Goal: Transaction & Acquisition: Purchase product/service

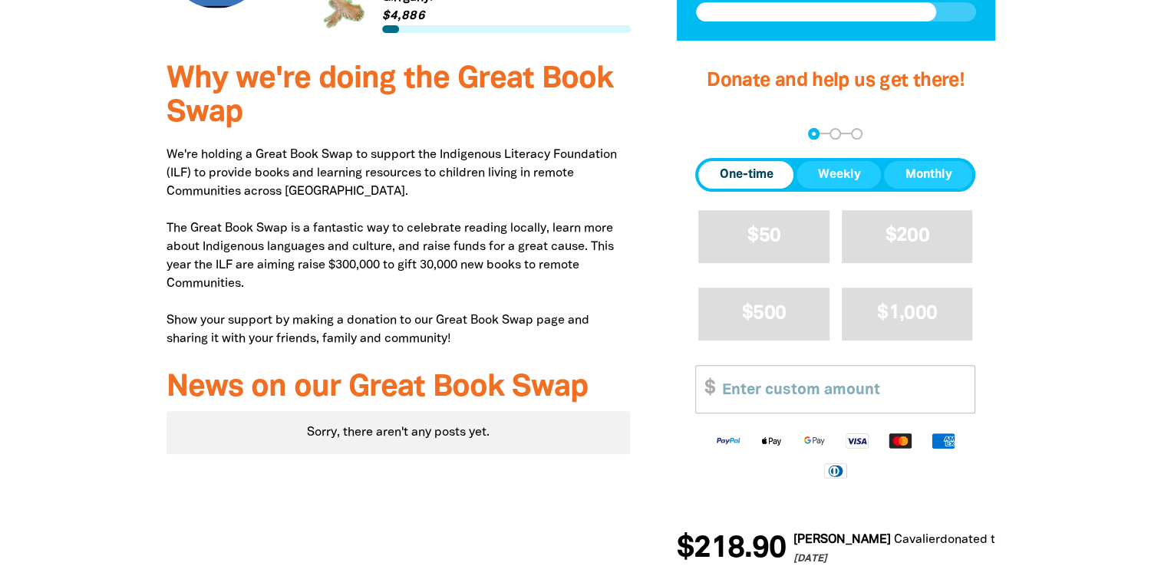
scroll to position [537, 0]
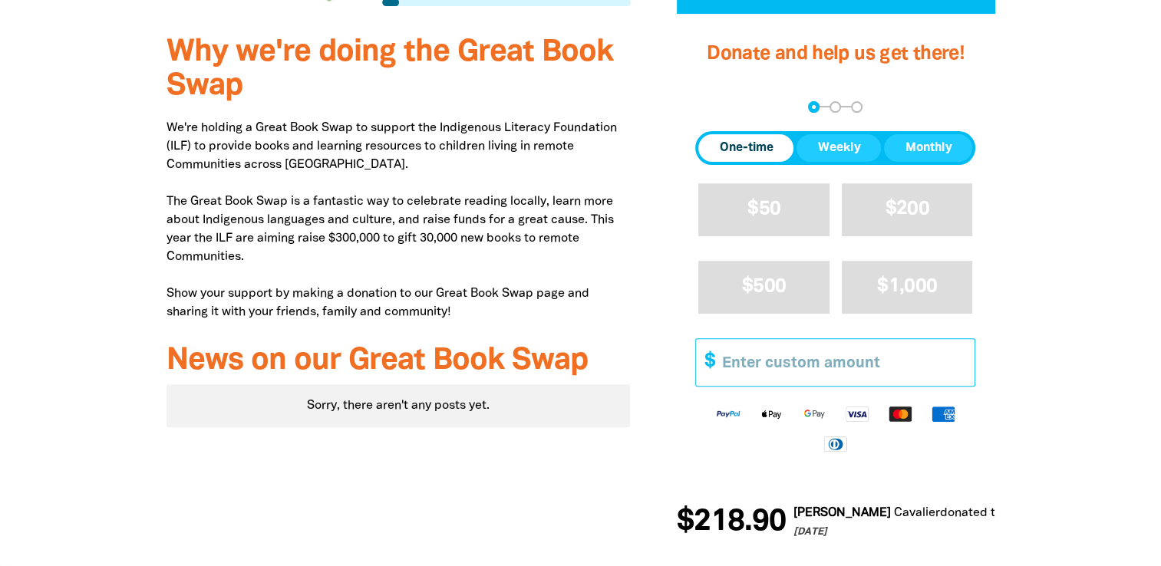
click at [738, 362] on input "Other Amount" at bounding box center [842, 362] width 263 height 47
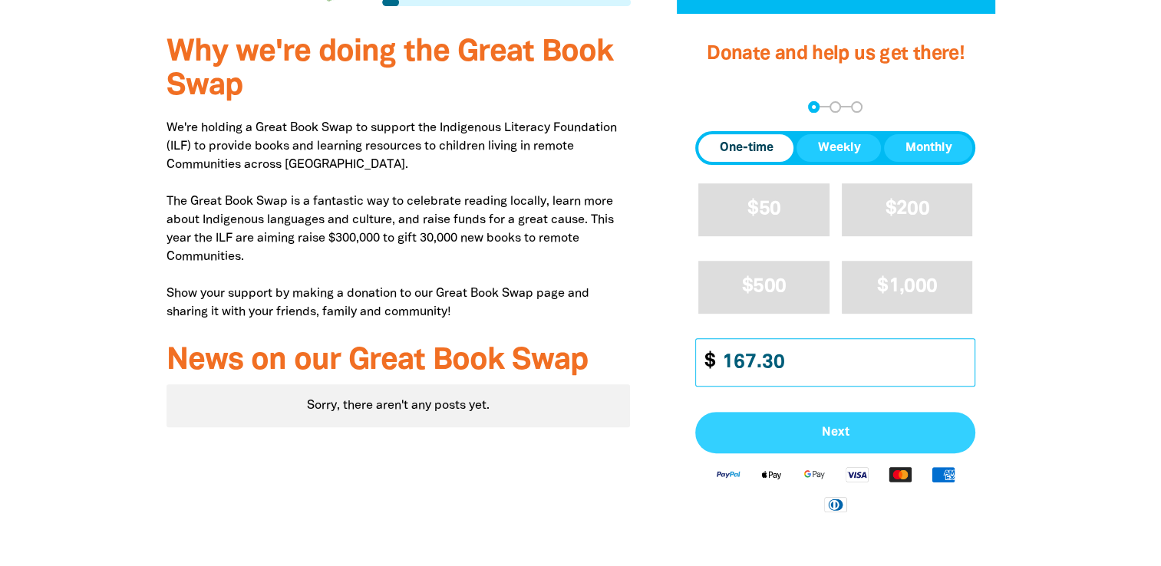
type input "167.30"
click at [820, 434] on span "Next" at bounding box center [835, 433] width 246 height 12
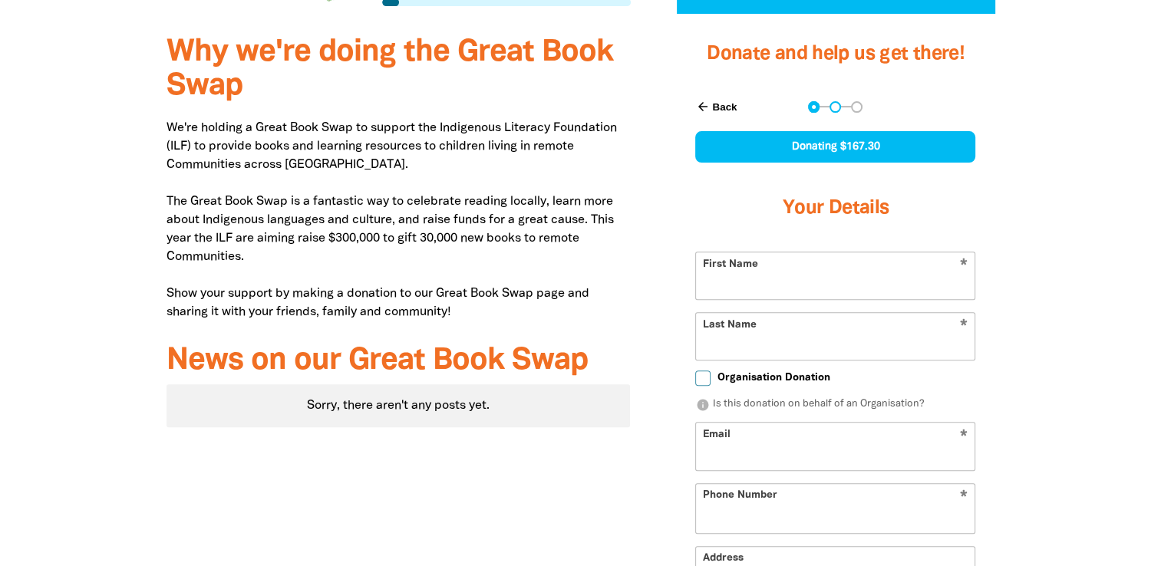
select select "AU"
click at [743, 288] on input "First Name" at bounding box center [835, 276] width 279 height 47
type input "[PERSON_NAME]"
type input "Cavalier"
type input "[EMAIL_ADDRESS][DOMAIN_NAME]"
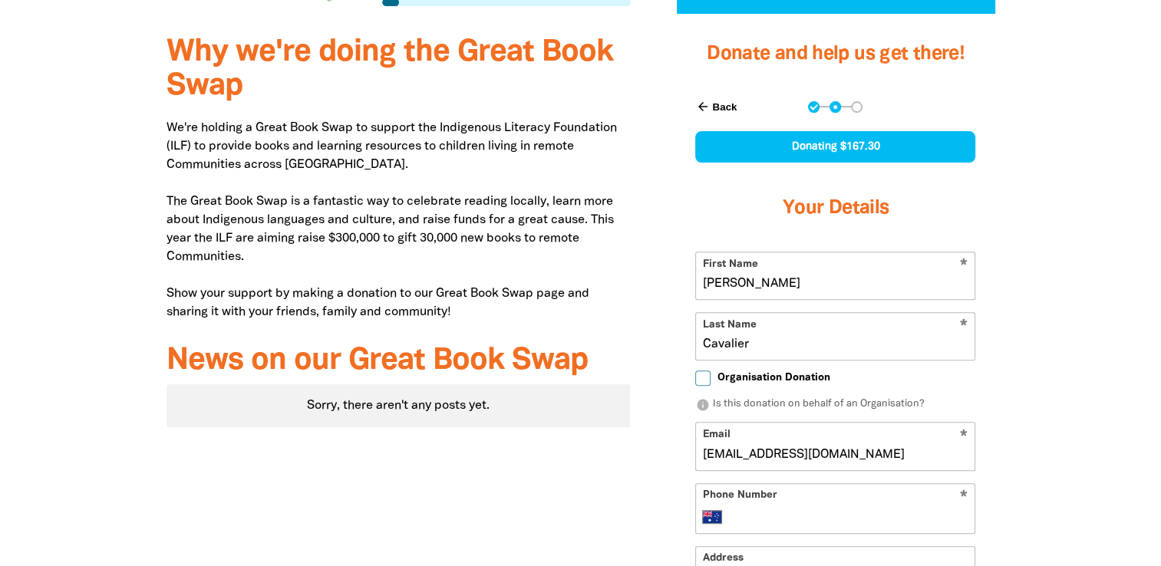
type input "[PHONE_NUMBER]"
type input "[STREET_ADDRESS]"
click at [702, 377] on input "Organisation Donation" at bounding box center [702, 378] width 15 height 15
checkbox input "true"
select select "AU"
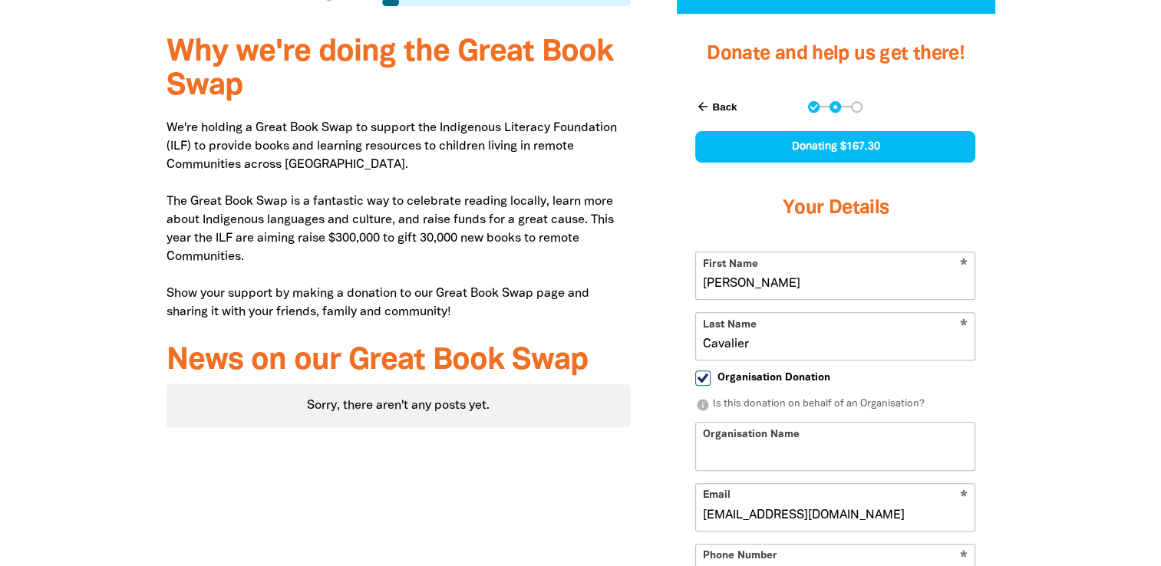
click at [742, 448] on input "Organisation Name" at bounding box center [835, 446] width 279 height 47
type input "[GEOGRAPHIC_DATA]"
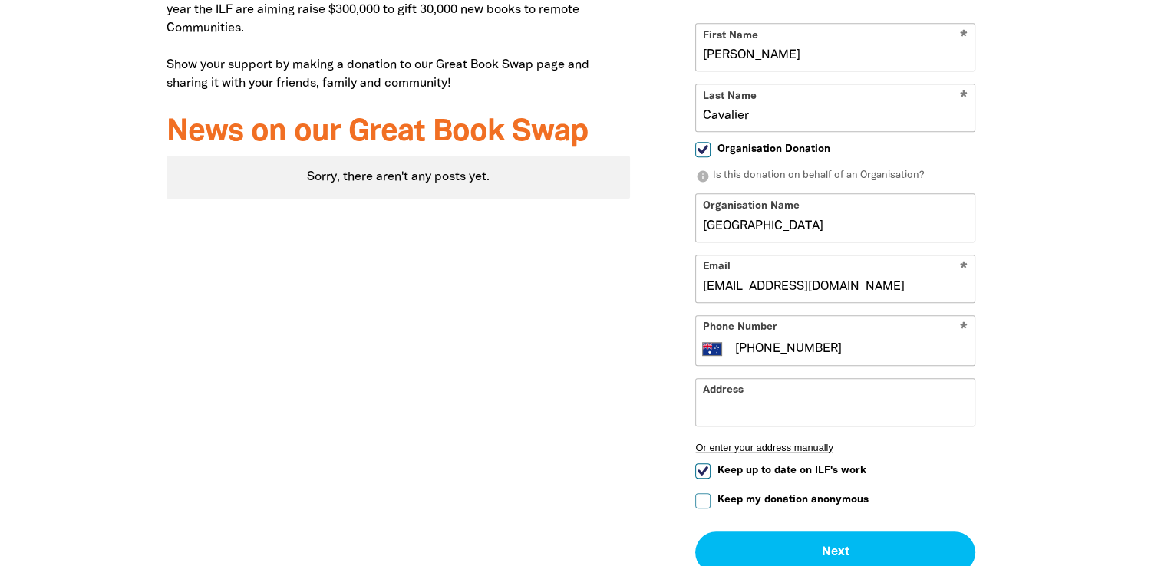
scroll to position [767, 0]
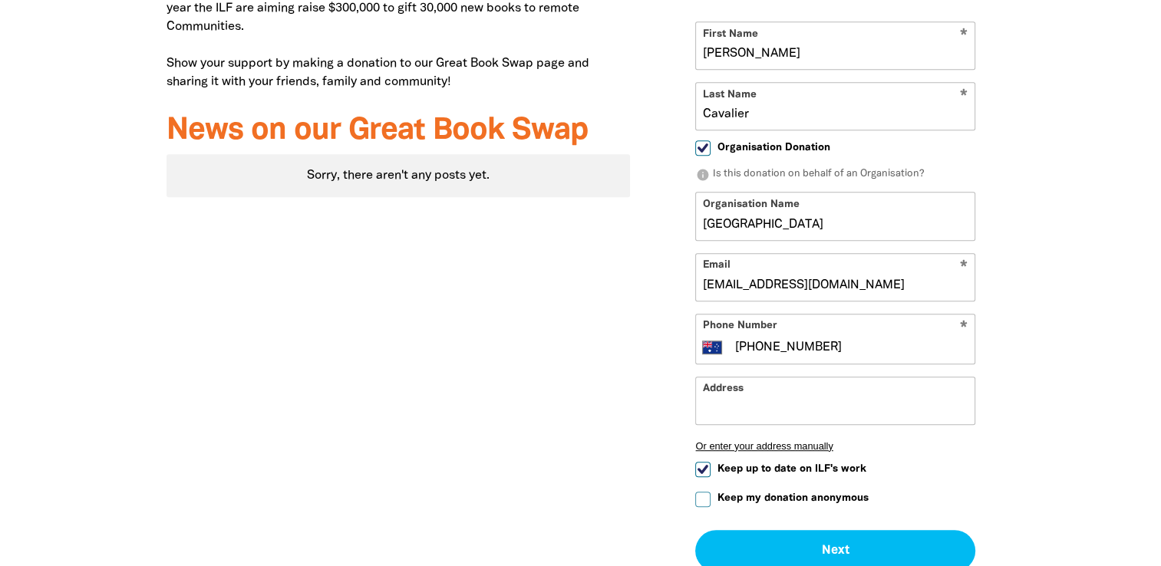
click at [764, 394] on input "Address" at bounding box center [835, 401] width 279 height 47
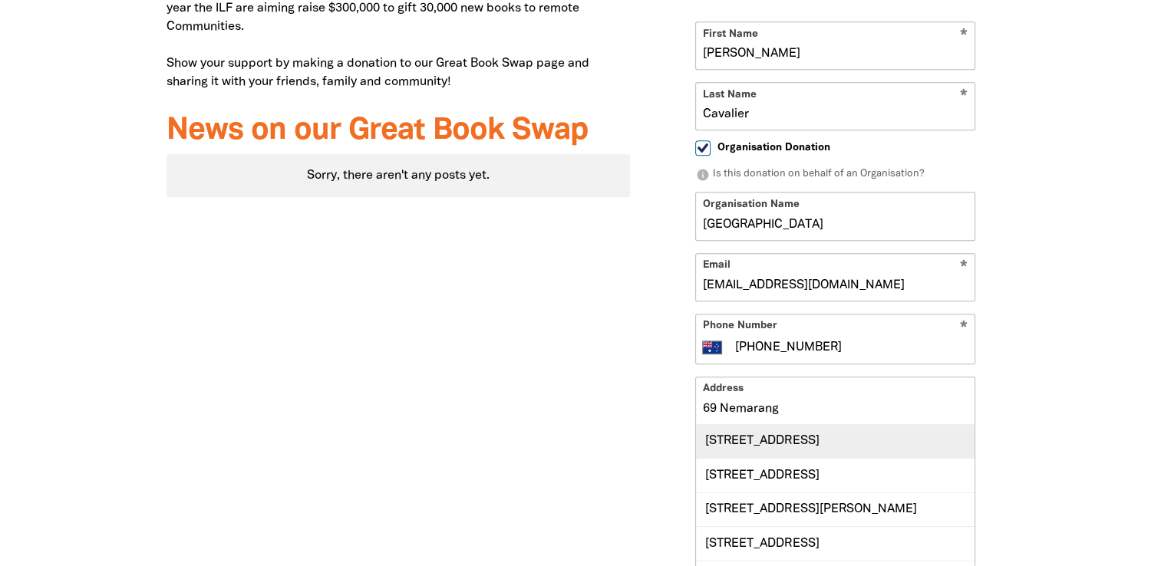
click at [787, 437] on div "[STREET_ADDRESS]" at bounding box center [835, 441] width 279 height 33
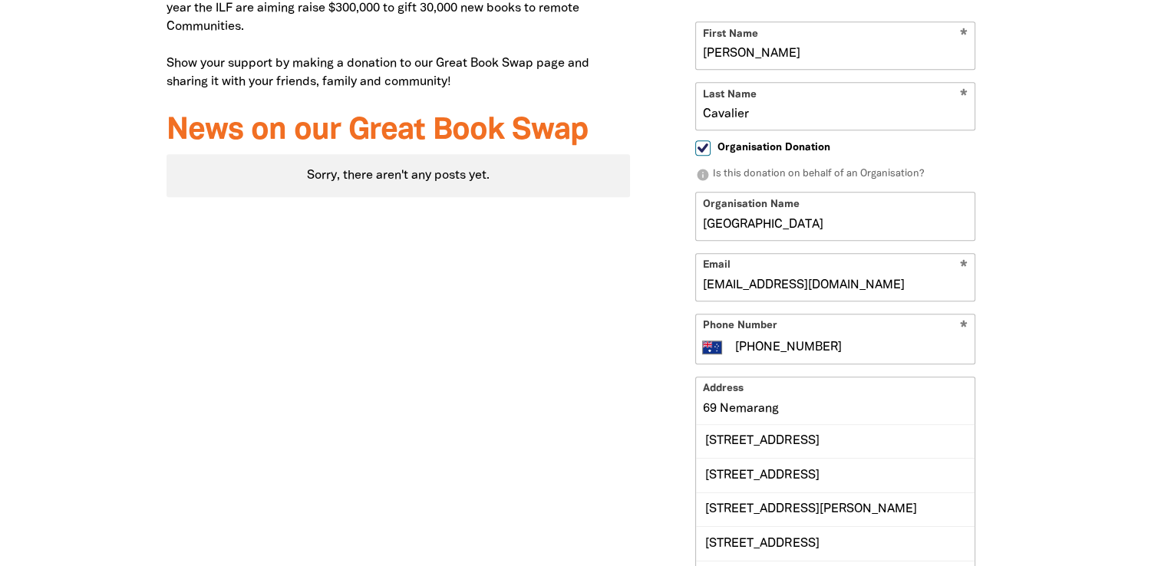
type input "[STREET_ADDRESS]"
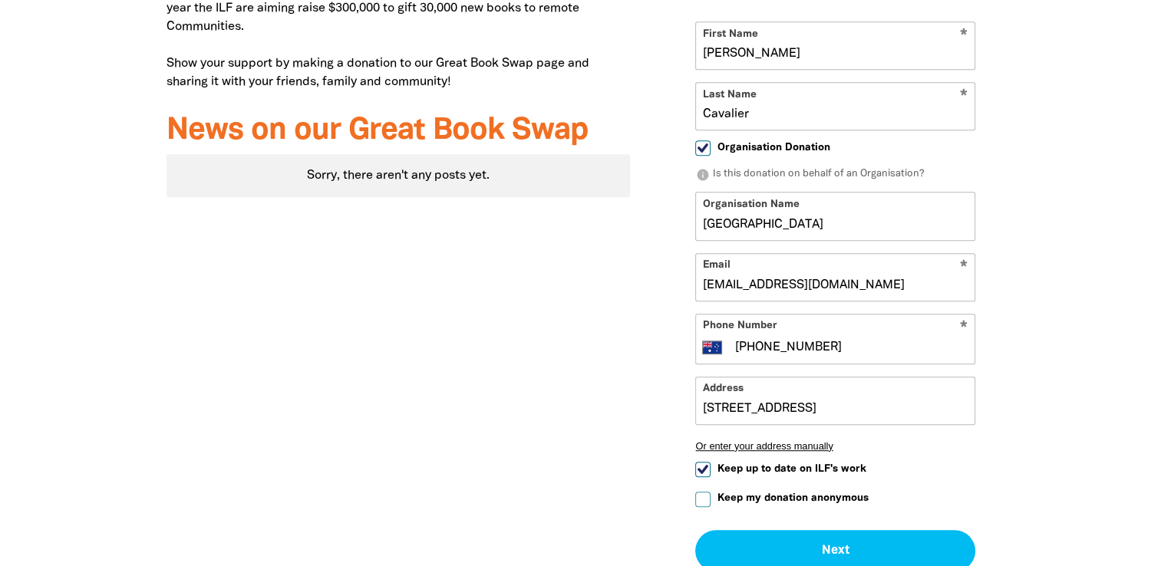
click at [704, 465] on input "Keep up to date on ILF's work" at bounding box center [702, 469] width 15 height 15
checkbox input "false"
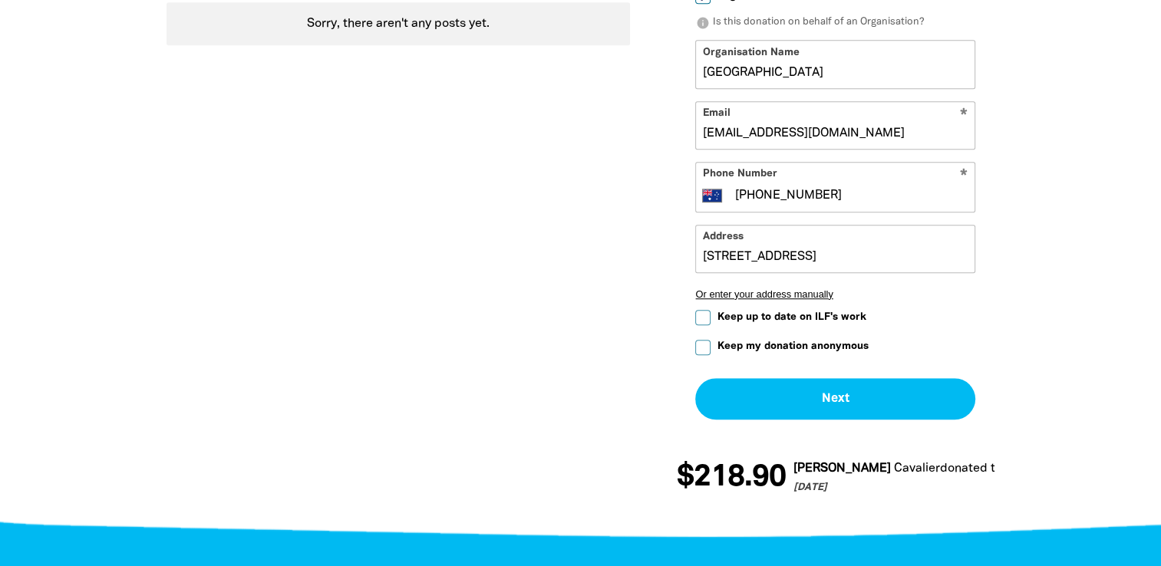
scroll to position [921, 0]
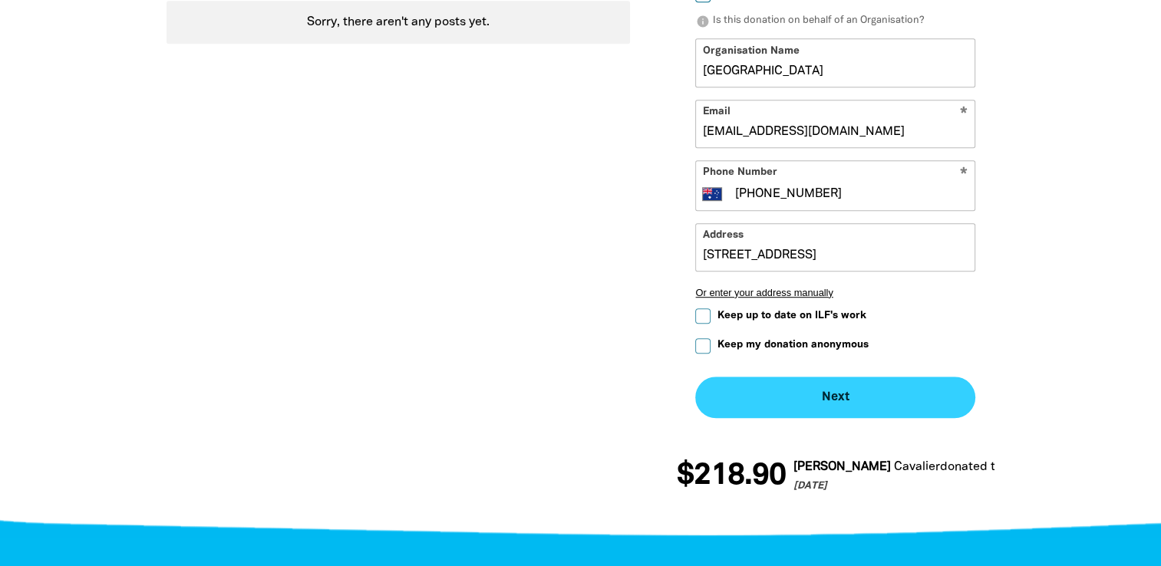
click at [792, 395] on button "Next chevron_right" at bounding box center [835, 397] width 280 height 41
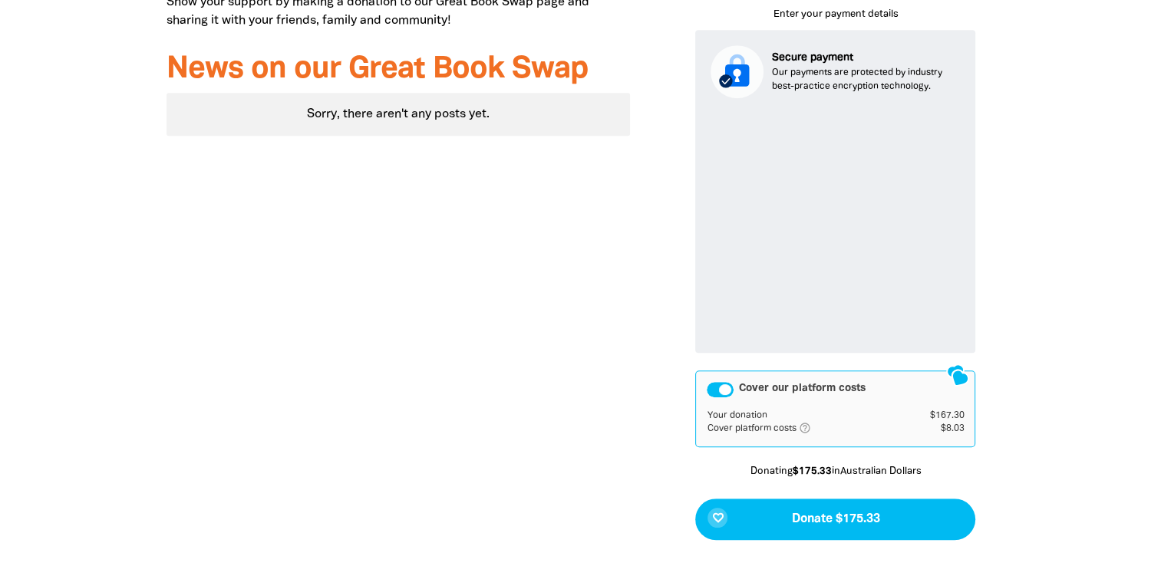
scroll to position [832, 0]
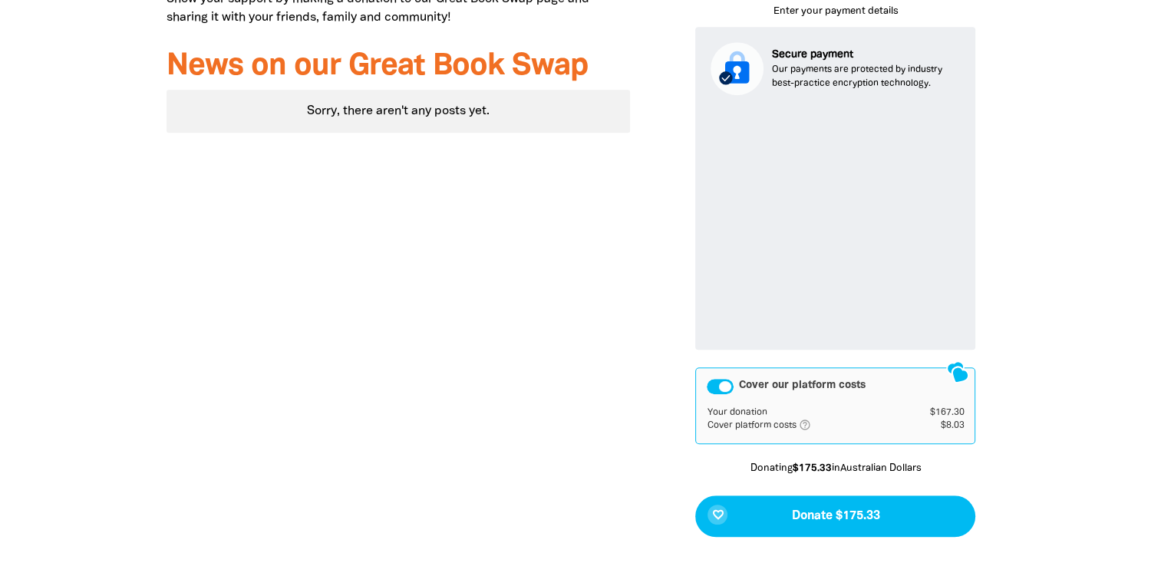
click at [724, 381] on div "Cover our platform costs" at bounding box center [720, 386] width 27 height 15
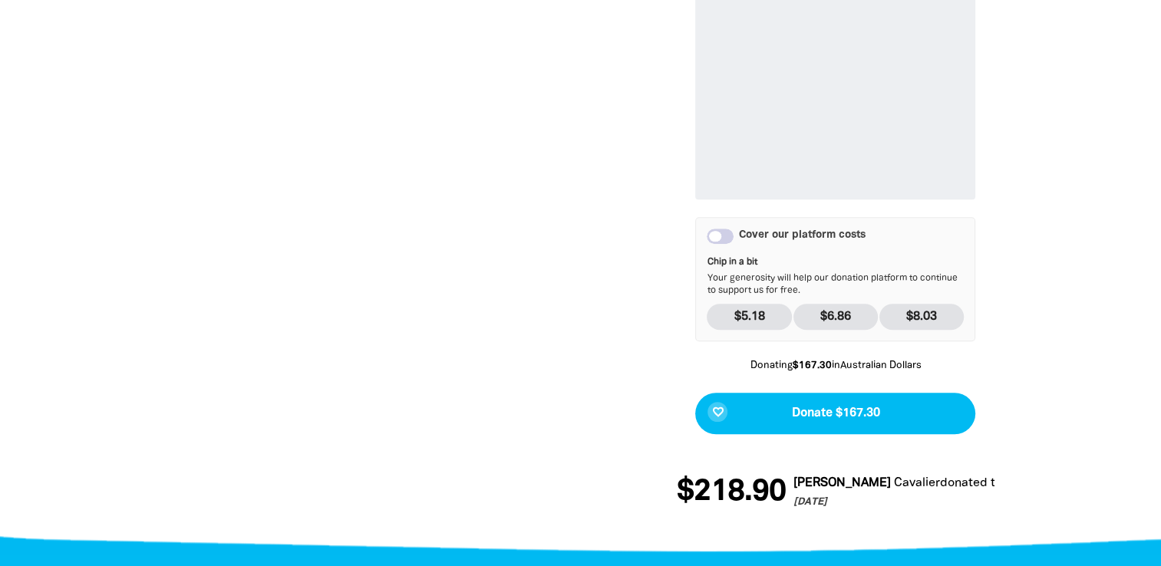
scroll to position [985, 0]
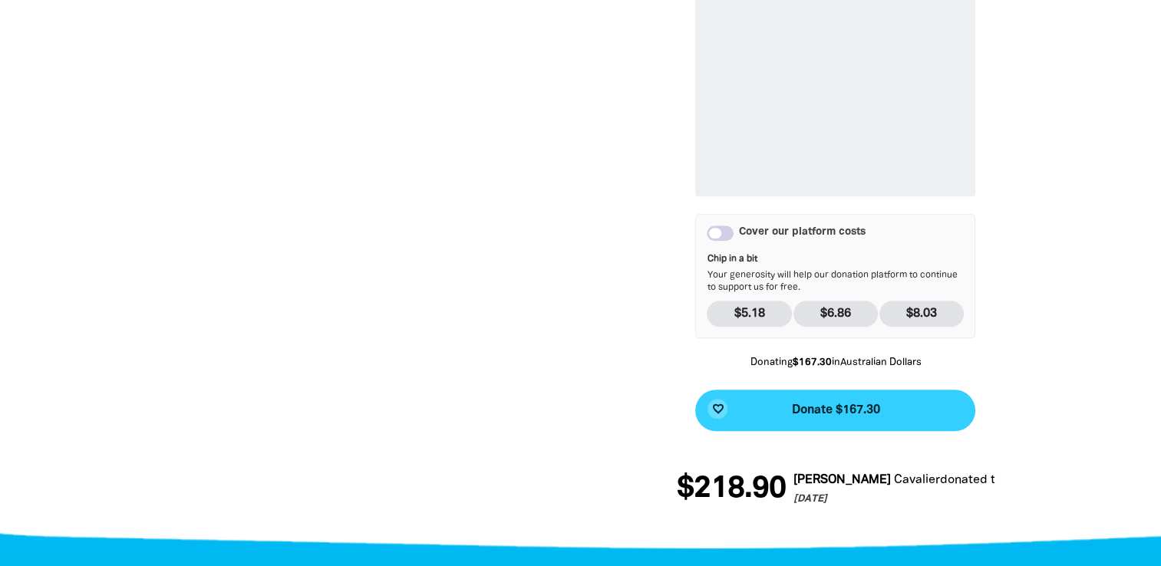
click at [851, 413] on span "Donate $167.30" at bounding box center [835, 410] width 88 height 12
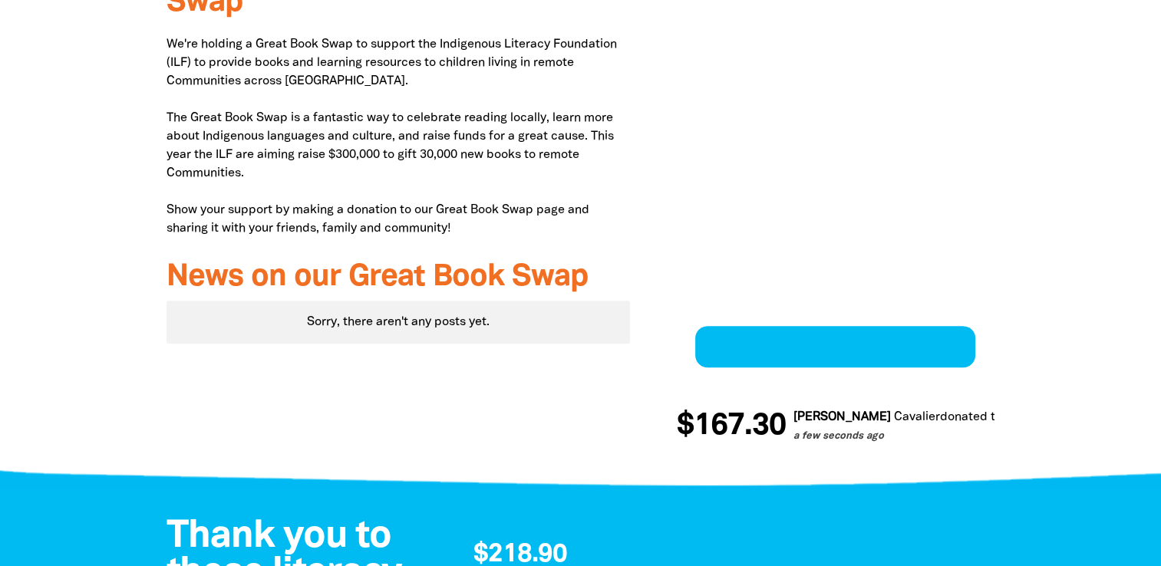
scroll to position [602, 0]
